Goal: Task Accomplishment & Management: Use online tool/utility

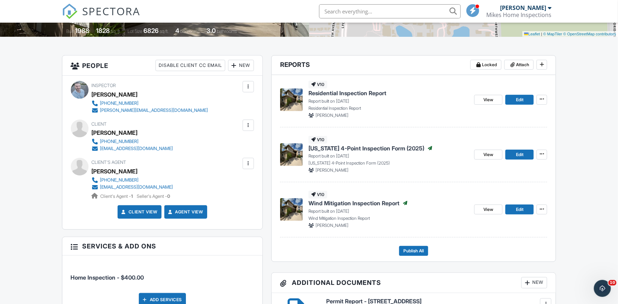
scroll to position [156, 0]
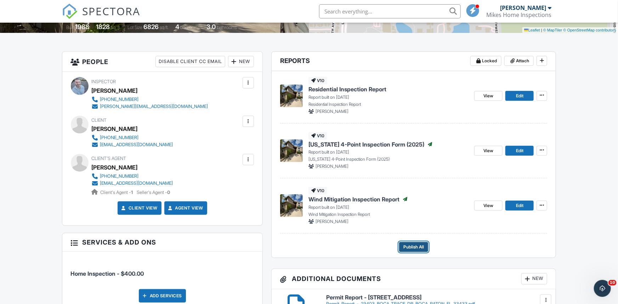
click at [413, 248] on span "Publish All" at bounding box center [414, 247] width 21 height 7
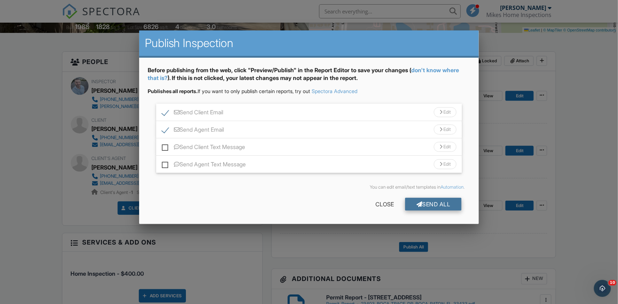
click at [434, 203] on div "Send All" at bounding box center [433, 204] width 57 height 13
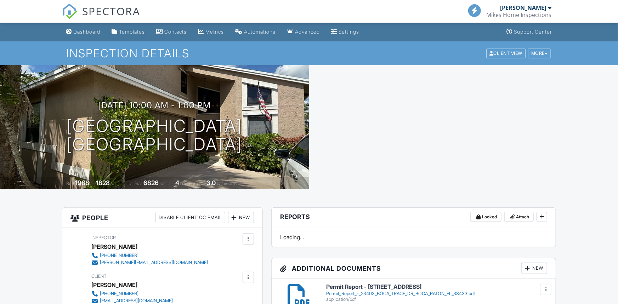
click at [89, 32] on div "Dashboard" at bounding box center [87, 32] width 27 height 6
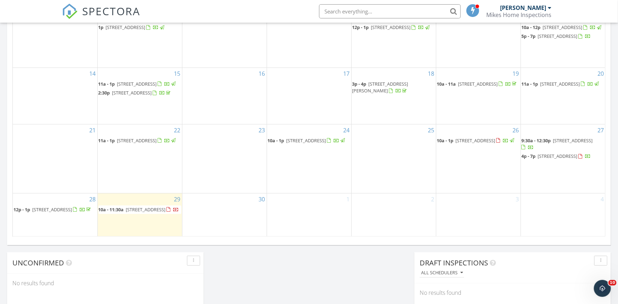
scroll to position [406, 0]
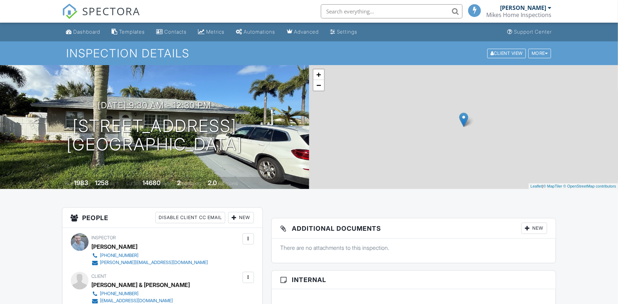
drag, startPoint x: 204, startPoint y: 134, endPoint x: 54, endPoint y: 112, distance: 151.8
click at [54, 112] on div "[DATE] 9:30 am - 12:30 pm [STREET_ADDRESS] [GEOGRAPHIC_DATA]" at bounding box center [154, 128] width 309 height 54
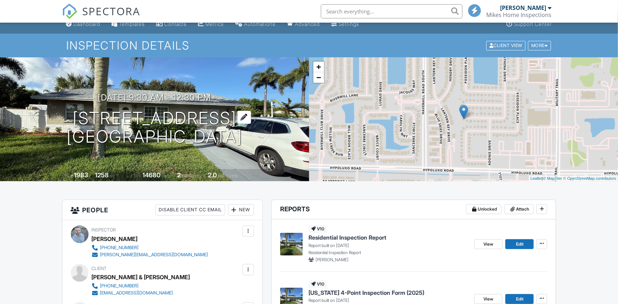
drag, startPoint x: 273, startPoint y: 139, endPoint x: 57, endPoint y: 121, distance: 217.3
click at [56, 121] on div "[DATE] 9:30 am - 12:30 pm [STREET_ADDRESS] [GEOGRAPHIC_DATA]" at bounding box center [154, 120] width 309 height 54
copy h1 "6902 Athena Drive LAKE WORTH, FL 33463"
